Goal: Find specific page/section: Find specific page/section

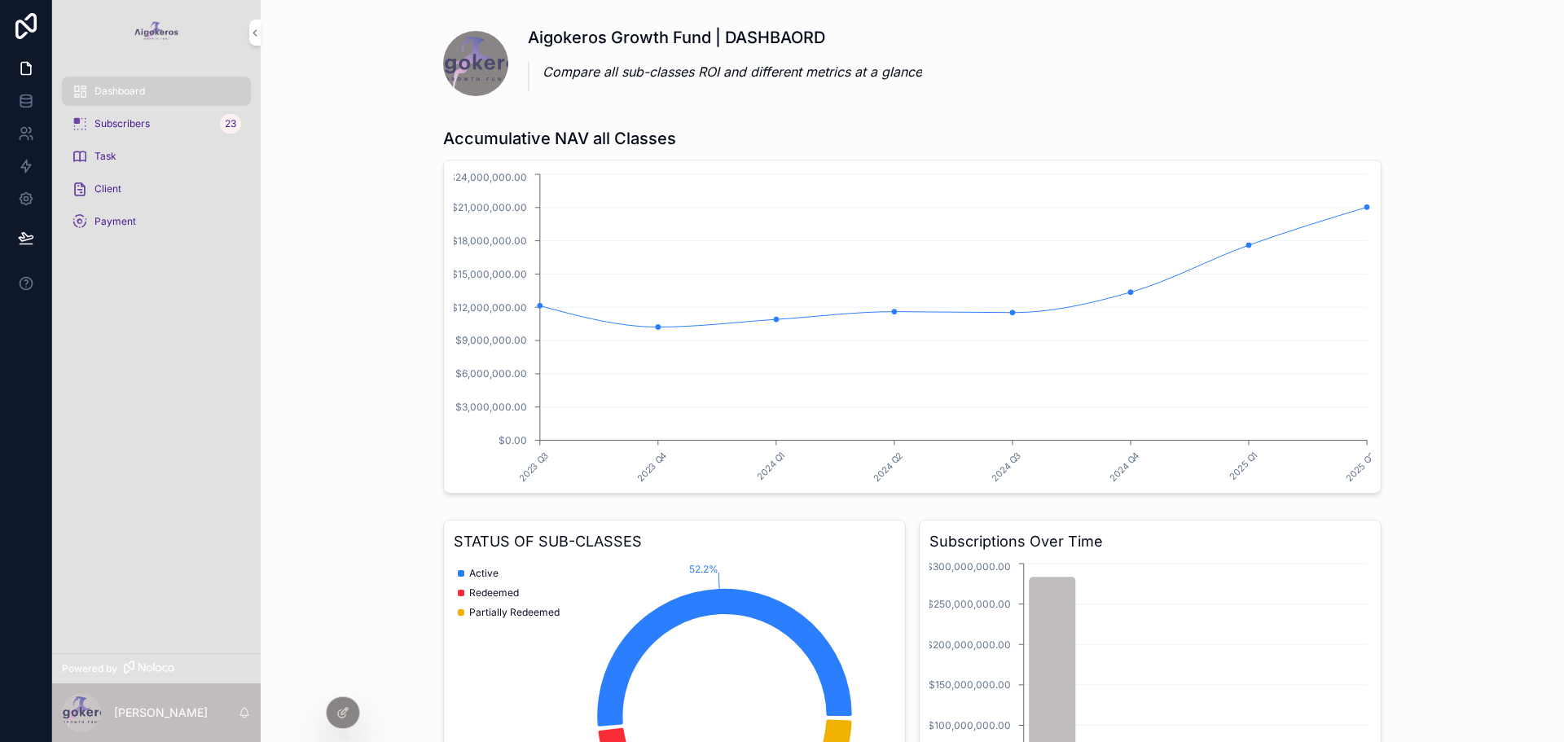
click at [394, 256] on div "Accumulative NAV all Classes 2023 Q3 2023 Q4 2024 Q1 2024 Q2 2024 Q3 2024 Q4 20…" at bounding box center [912, 311] width 1277 height 380
